Goal: Information Seeking & Learning: Learn about a topic

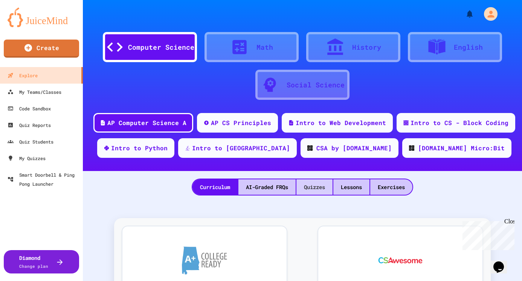
click at [314, 186] on div "Quizzes" at bounding box center [314, 186] width 36 height 15
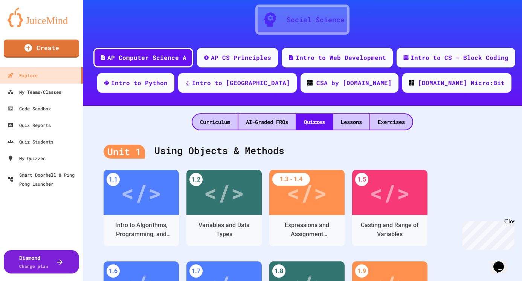
scroll to position [49, 0]
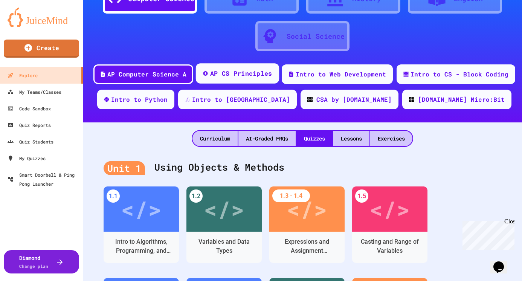
click at [235, 75] on div "AP CS Principles" at bounding box center [241, 73] width 62 height 9
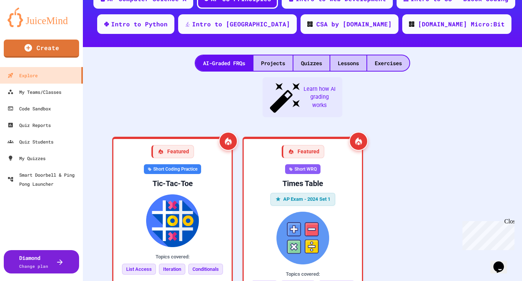
scroll to position [129, 0]
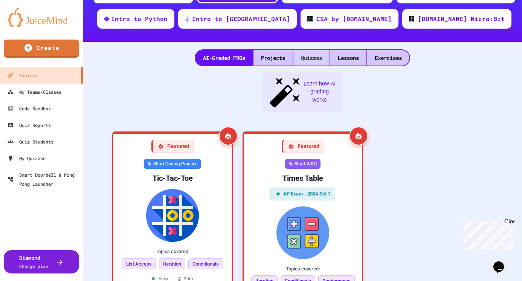
click at [312, 57] on div "Quizzes" at bounding box center [311, 57] width 36 height 15
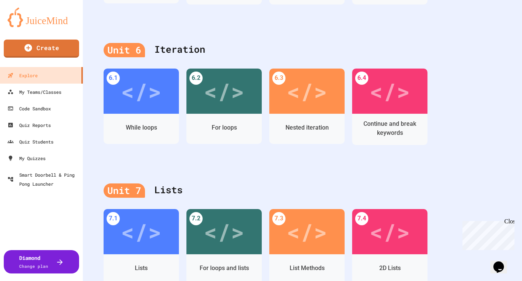
scroll to position [1142, 0]
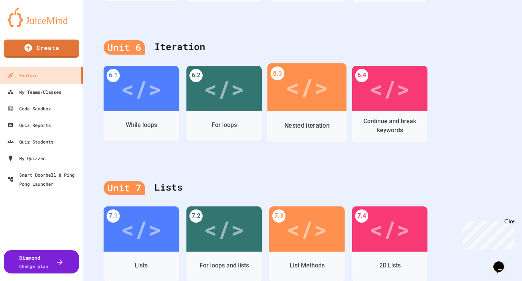
click at [309, 99] on div "</>" at bounding box center [306, 86] width 43 height 35
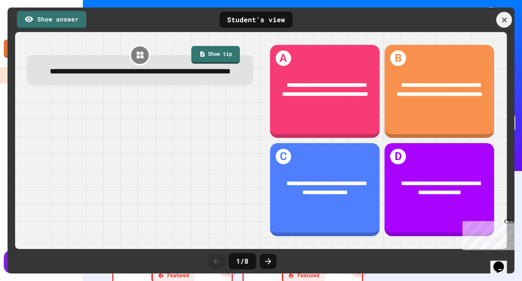
click at [505, 16] on icon at bounding box center [504, 20] width 8 height 8
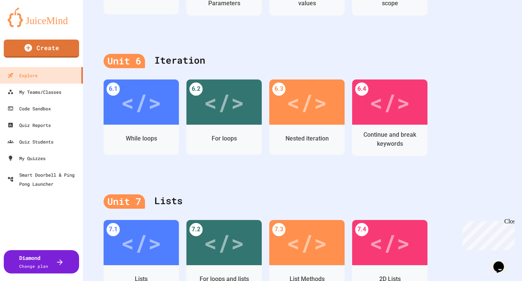
scroll to position [1132, 0]
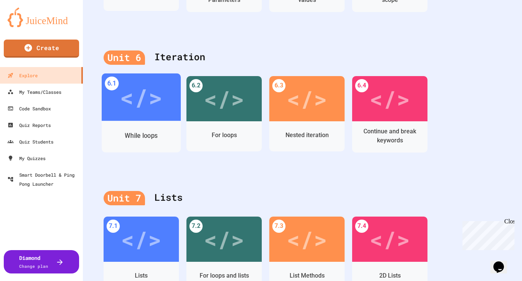
click at [161, 113] on div "</>" at bounding box center [141, 97] width 43 height 36
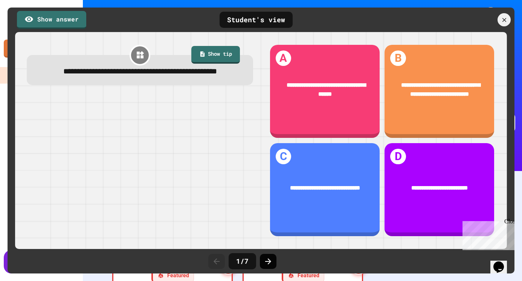
click at [271, 259] on icon at bounding box center [267, 261] width 9 height 9
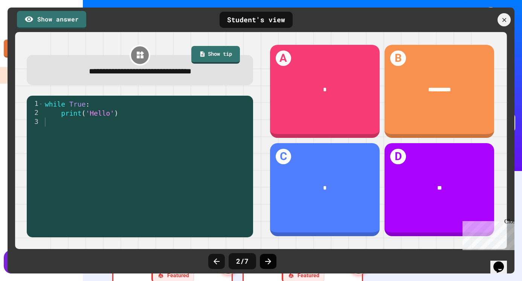
click at [270, 260] on icon at bounding box center [267, 261] width 9 height 9
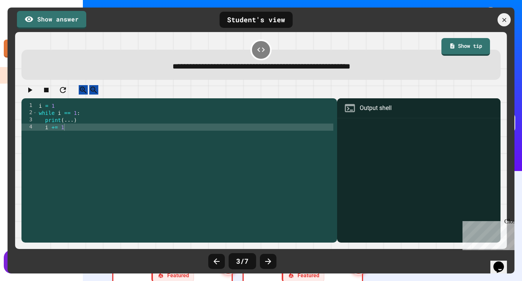
click at [270, 260] on icon at bounding box center [267, 261] width 9 height 9
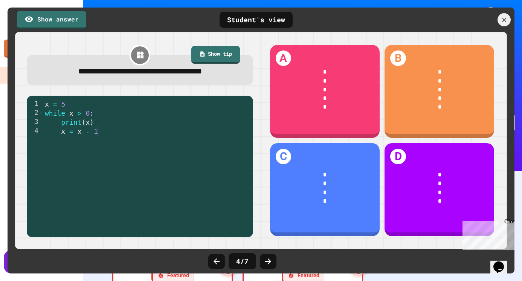
click at [270, 260] on icon at bounding box center [267, 261] width 9 height 9
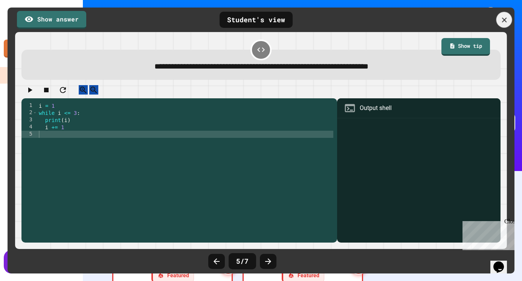
click at [498, 18] on div at bounding box center [504, 20] width 16 height 16
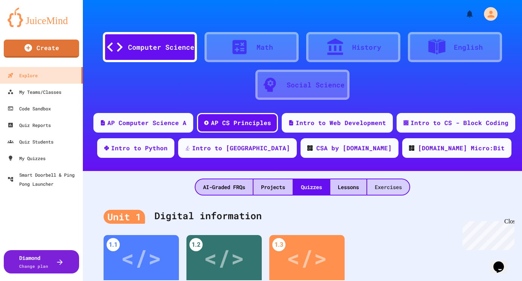
click at [388, 187] on div "Exercises" at bounding box center [388, 186] width 42 height 15
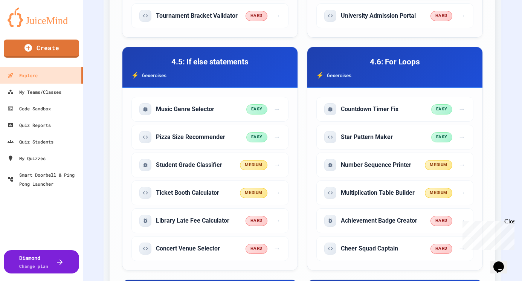
scroll to position [1523, 0]
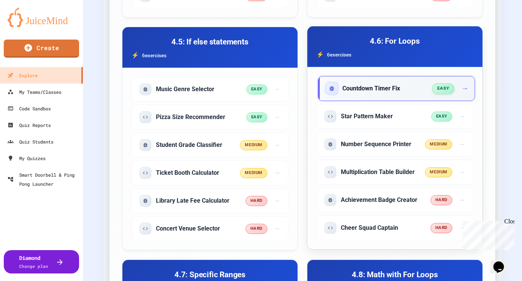
click at [388, 88] on h5 "Countdown Timer Fix" at bounding box center [371, 88] width 58 height 8
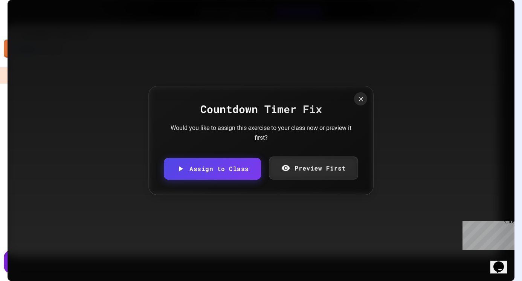
click at [333, 174] on link "Preview First" at bounding box center [312, 167] width 89 height 23
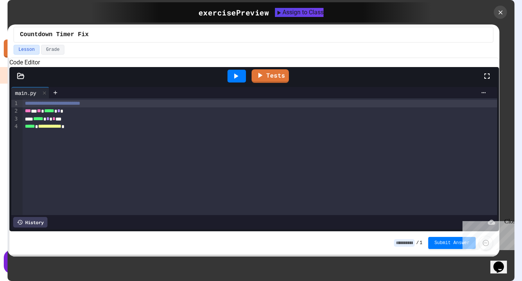
click at [29, 49] on button "Lesson" at bounding box center [27, 50] width 26 height 10
click at [66, 49] on div "Lesson Grade" at bounding box center [253, 50] width 479 height 10
click at [56, 49] on button "Grade" at bounding box center [52, 50] width 23 height 10
click at [29, 49] on button "Lesson" at bounding box center [27, 50] width 26 height 10
click at [501, 15] on icon at bounding box center [500, 12] width 8 height 8
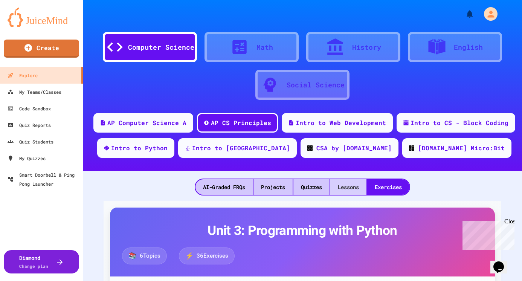
click at [356, 190] on div "Lessons" at bounding box center [348, 186] width 36 height 15
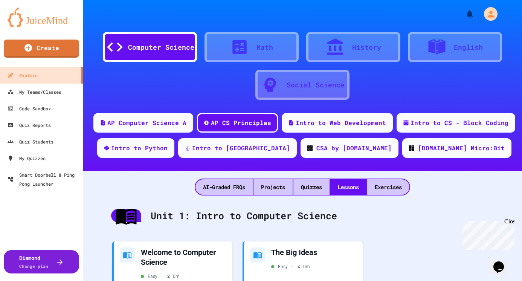
click at [252, 42] on div at bounding box center [243, 47] width 26 height 19
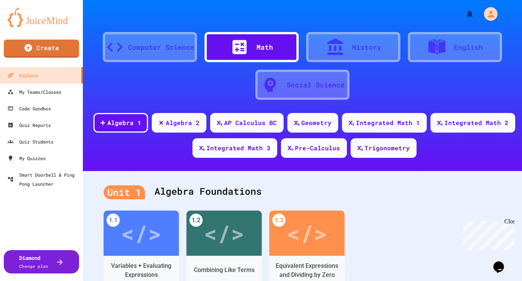
click at [314, 43] on div "History" at bounding box center [353, 47] width 94 height 30
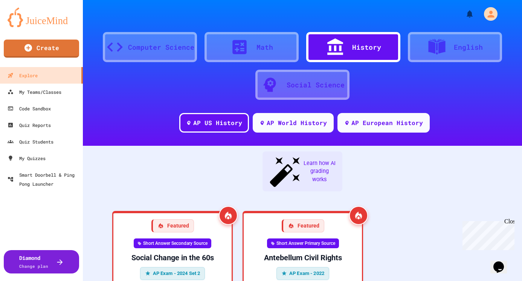
click at [441, 46] on icon at bounding box center [436, 46] width 17 height 15
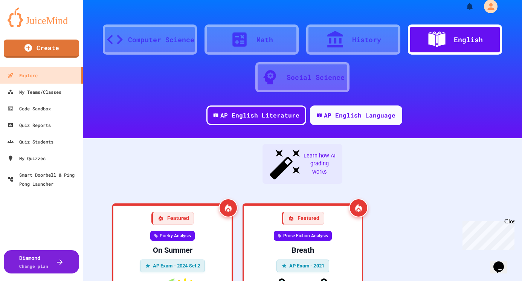
scroll to position [7, 0]
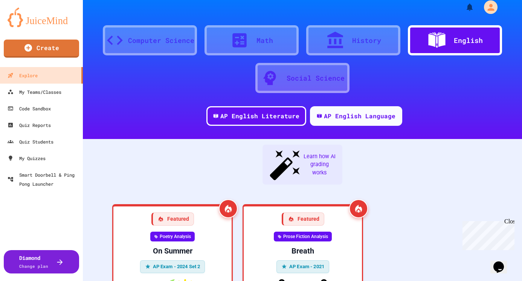
click at [332, 82] on div "Social Science" at bounding box center [315, 78] width 58 height 10
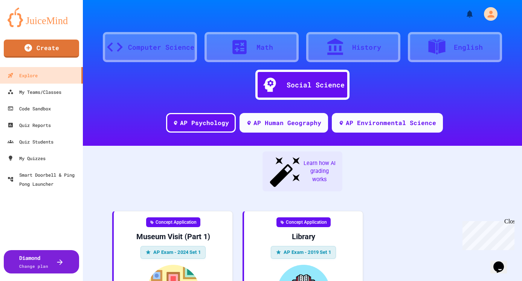
click at [154, 50] on div "Computer Science" at bounding box center [161, 47] width 66 height 10
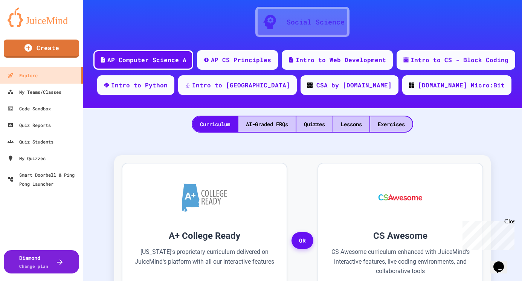
scroll to position [62, 0]
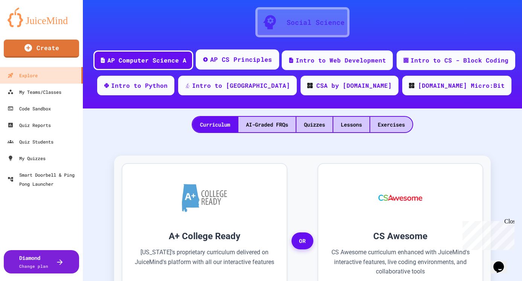
click at [240, 56] on div "AP CS Principles" at bounding box center [241, 59] width 62 height 9
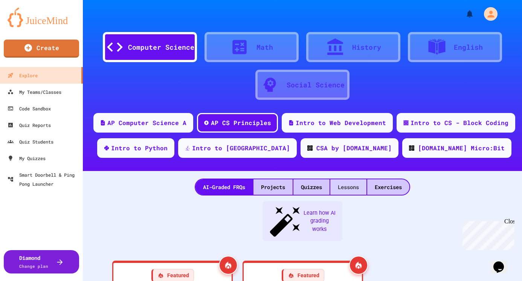
click at [347, 187] on div "Lessons" at bounding box center [348, 186] width 36 height 15
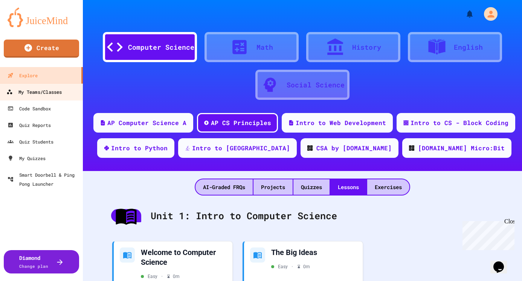
click at [40, 93] on div "My Teams/Classes" at bounding box center [33, 91] width 55 height 9
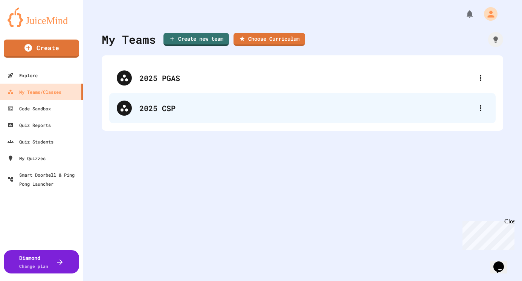
click at [181, 113] on div "2025 CSP" at bounding box center [305, 107] width 333 height 11
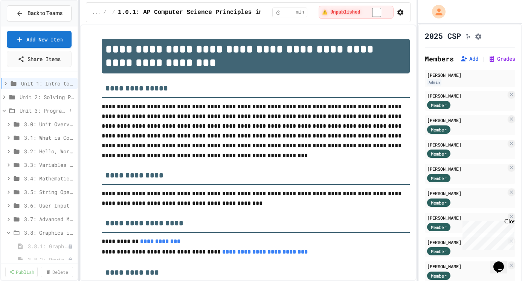
click at [13, 109] on icon at bounding box center [12, 110] width 6 height 5
click at [53, 104] on div "Unit 2: Solving Problems in Computer Science" at bounding box center [39, 98] width 77 height 14
click at [51, 108] on span "Unit 3: Programming with Python" at bounding box center [43, 110] width 47 height 8
click at [41, 219] on span "3.7: Advanced Math in Python" at bounding box center [45, 219] width 43 height 8
click at [46, 232] on span "3.7.1: Advanced Math in Python" at bounding box center [44, 232] width 32 height 8
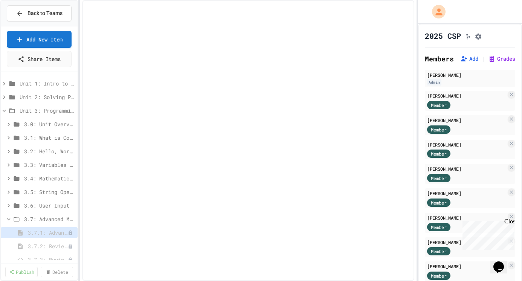
select select "***"
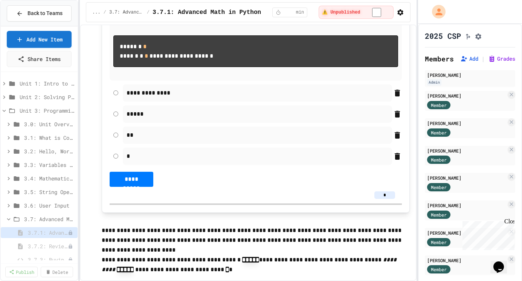
scroll to position [690, 0]
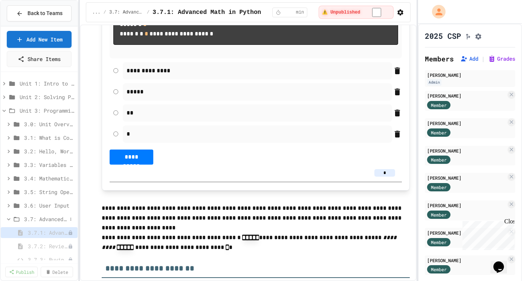
click at [50, 221] on span "3.7: Advanced Math in Python" at bounding box center [45, 219] width 43 height 8
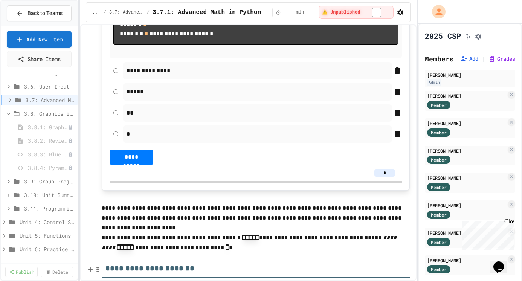
scroll to position [93, 0]
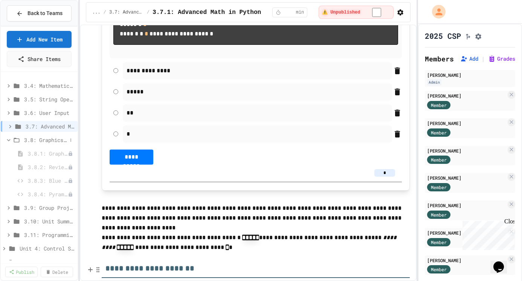
click at [44, 141] on span "3.8: Graphics in Python" at bounding box center [45, 140] width 43 height 8
click at [42, 138] on span "3.8: Graphics in Python" at bounding box center [45, 140] width 43 height 8
click at [46, 151] on span "3.8.1: Graphics in Python" at bounding box center [44, 153] width 32 height 8
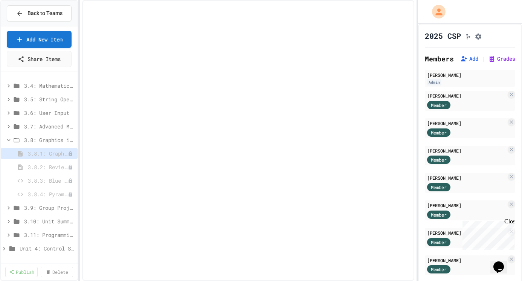
select select "***"
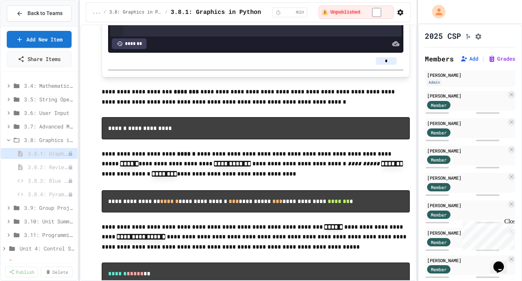
scroll to position [2245, 0]
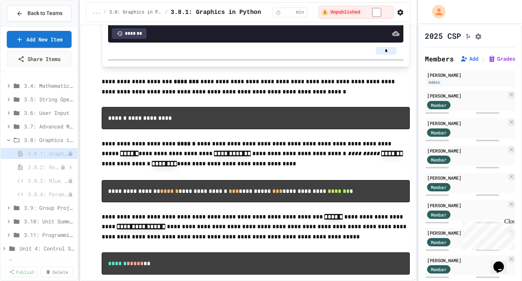
click at [50, 167] on span "3.8.2: Review - Graphics in Python" at bounding box center [44, 167] width 32 height 8
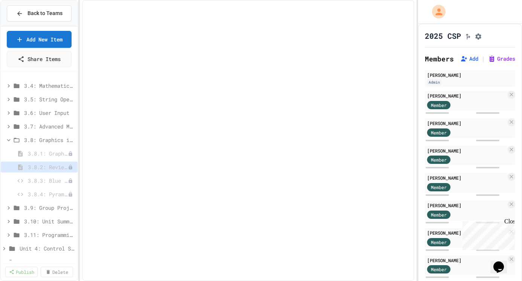
select select "***"
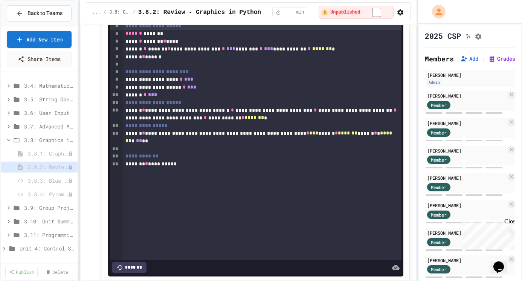
scroll to position [3445, 0]
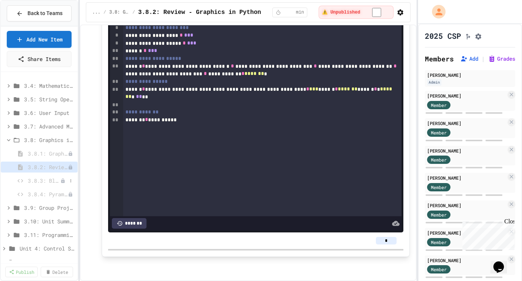
click at [48, 180] on span "3.8.3: Blue and Red" at bounding box center [44, 180] width 32 height 8
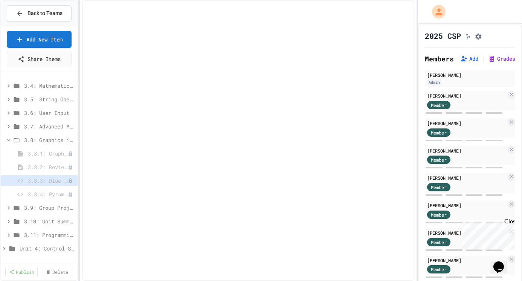
select select "***"
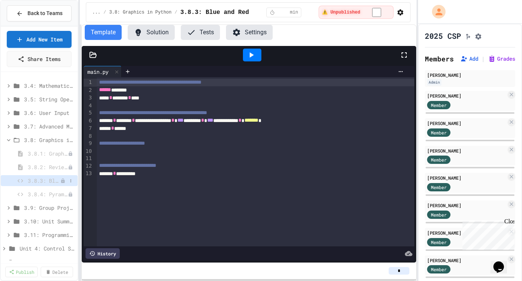
click at [20, 181] on icon at bounding box center [20, 180] width 9 height 7
click at [50, 193] on span "3.8.4: Pyramid" at bounding box center [44, 194] width 32 height 8
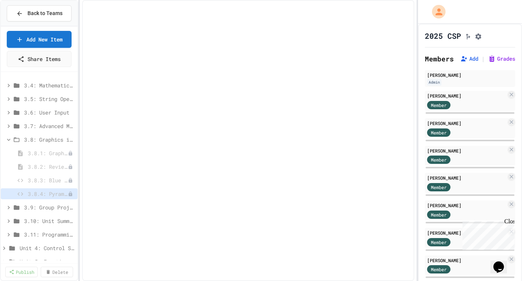
select select "*******"
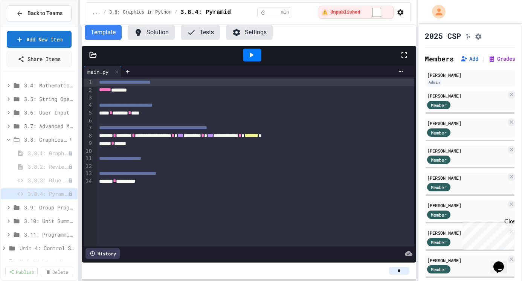
click at [50, 140] on span "3.8: Graphics in Python" at bounding box center [45, 139] width 43 height 8
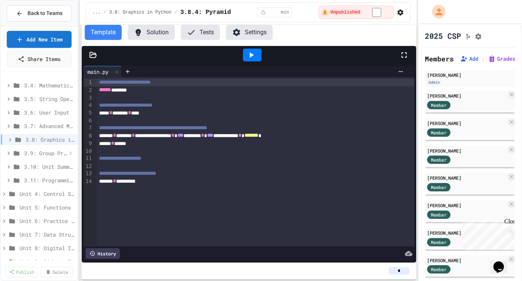
click at [50, 153] on span "3.9: Group Project - Mad Libs" at bounding box center [45, 153] width 43 height 8
click at [48, 168] on span "Group Project - Mad Libs" at bounding box center [44, 167] width 32 height 8
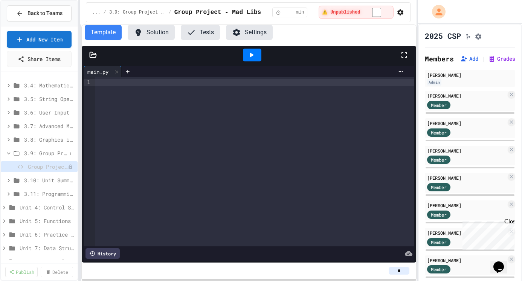
click at [50, 152] on span "3.9: Group Project - Mad Libs" at bounding box center [45, 153] width 43 height 8
click at [48, 166] on span "3.10: Unit Summary" at bounding box center [45, 167] width 43 height 8
click at [48, 177] on span "Unit 3.10.1: Unit Summary" at bounding box center [44, 180] width 32 height 8
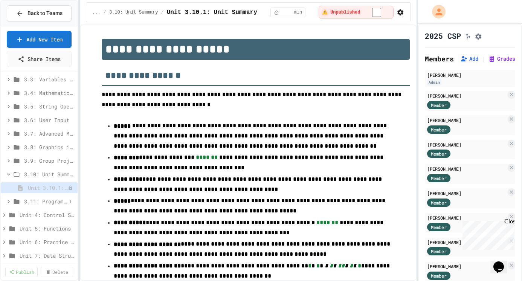
click at [57, 202] on span "3.11: Programming with Python Exam" at bounding box center [45, 201] width 43 height 8
click at [52, 213] on span "3.11.1: Programming with Python Exam" at bounding box center [44, 215] width 32 height 8
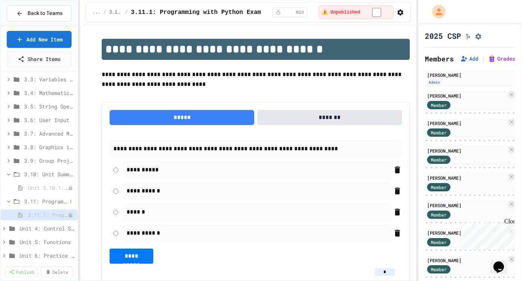
click at [11, 202] on icon at bounding box center [8, 201] width 7 height 7
click at [8, 173] on icon at bounding box center [8, 174] width 7 height 7
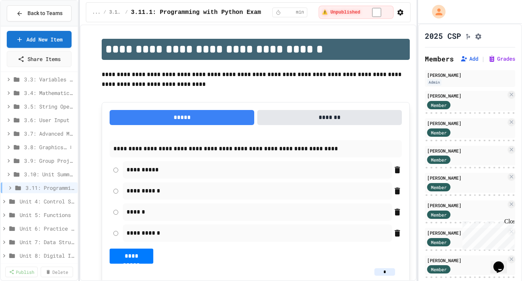
click at [46, 147] on span "3.8: Graphics in Python" at bounding box center [45, 147] width 43 height 8
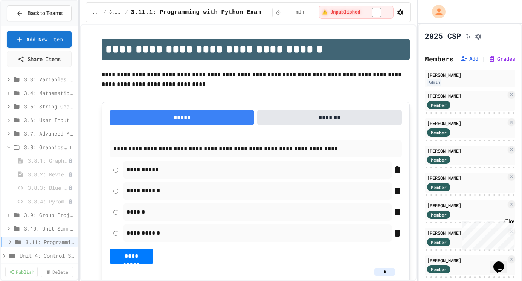
click at [46, 146] on span "3.8: Graphics in Python" at bounding box center [45, 147] width 43 height 8
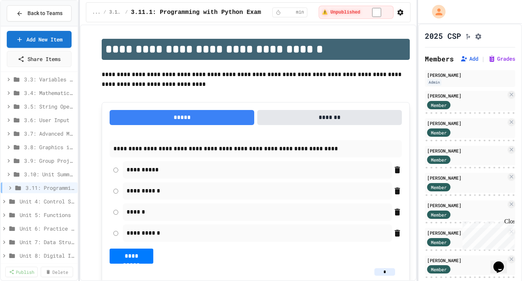
click at [46, 146] on span "3.8: Graphics in Python" at bounding box center [49, 147] width 50 height 8
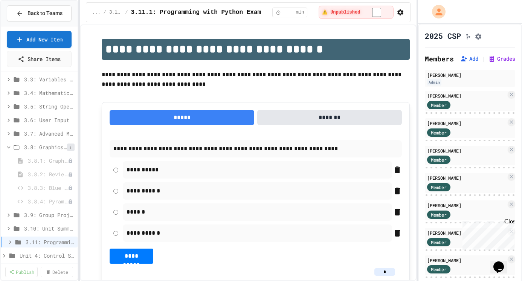
click at [71, 148] on icon at bounding box center [70, 147] width 5 height 5
click at [93, 164] on div at bounding box center [261, 140] width 522 height 281
click at [69, 146] on icon at bounding box center [70, 147] width 5 height 5
click at [51, 190] on button "Publish All (4)" at bounding box center [52, 188] width 50 height 14
click at [49, 147] on span "3.8: Graphics in Python" at bounding box center [45, 147] width 43 height 8
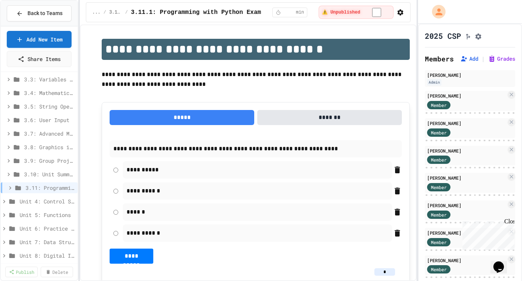
click at [49, 147] on span "3.8: Graphics in Python" at bounding box center [49, 147] width 50 height 8
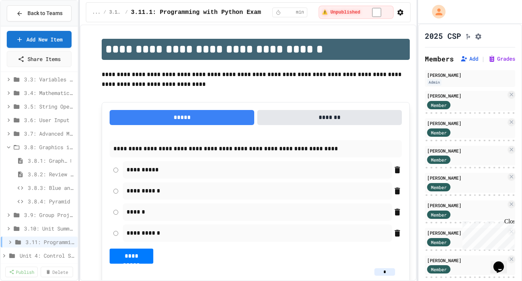
click at [46, 160] on span "3.8.1: Graphics in Python" at bounding box center [47, 161] width 39 height 8
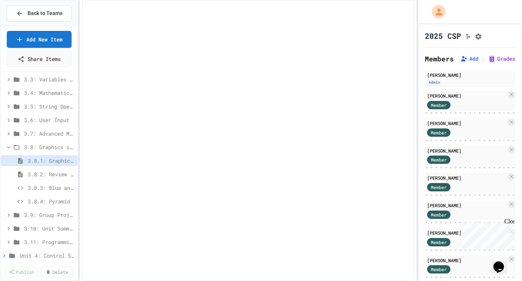
select select "***"
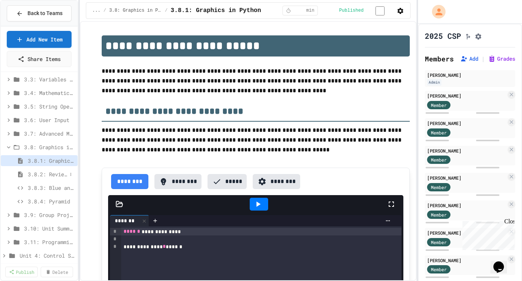
click at [48, 173] on span "3.8.2: Review - Graphics in Python" at bounding box center [47, 174] width 39 height 8
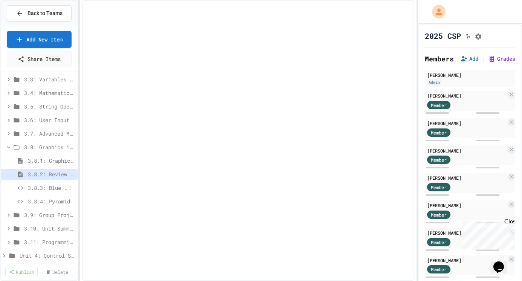
select select "***"
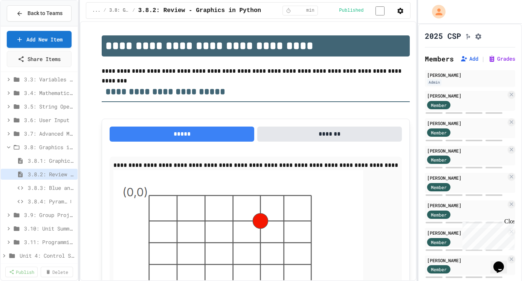
click at [45, 201] on span "3.8.4: Pyramid" at bounding box center [47, 201] width 39 height 8
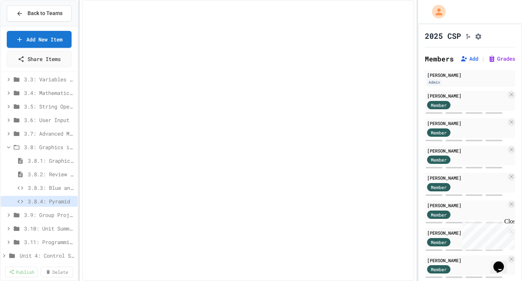
select select "*******"
